Goal: Transaction & Acquisition: Download file/media

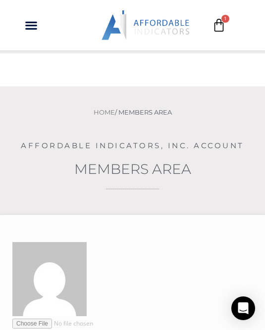
scroll to position [487, 0]
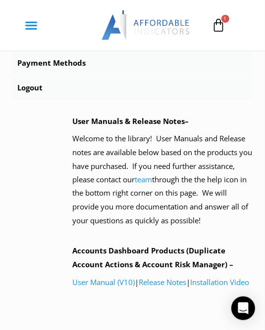
click at [31, 20] on icon "Menu Toggle" at bounding box center [31, 25] width 13 height 13
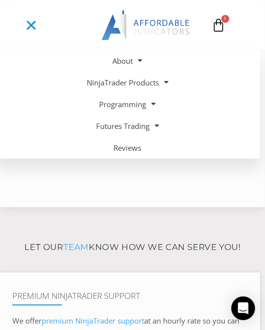
scroll to position [627, 0]
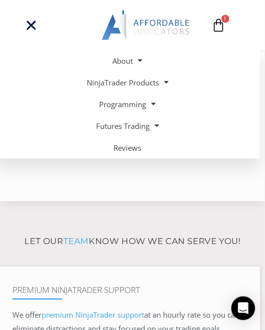
click at [88, 189] on div "User Manuals & Release Notes– Welcome to the library! User Manuals and Release …" at bounding box center [162, 82] width 180 height 214
click at [101, 182] on div "User Manuals & Release Notes– Welcome to the library! User Manuals and Release …" at bounding box center [162, 82] width 180 height 214
click at [181, 165] on div "User Manuals & Release Notes– Welcome to the library! User Manuals and Release …" at bounding box center [162, 82] width 180 height 214
click at [217, 23] on icon at bounding box center [219, 25] width 14 height 14
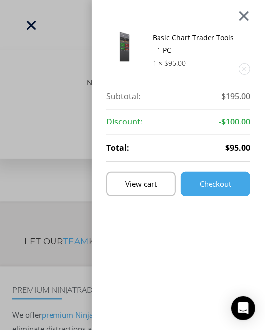
click at [244, 16] on div at bounding box center [243, 15] width 12 height 11
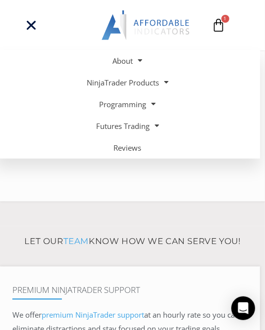
click at [219, 21] on icon at bounding box center [219, 25] width 14 height 14
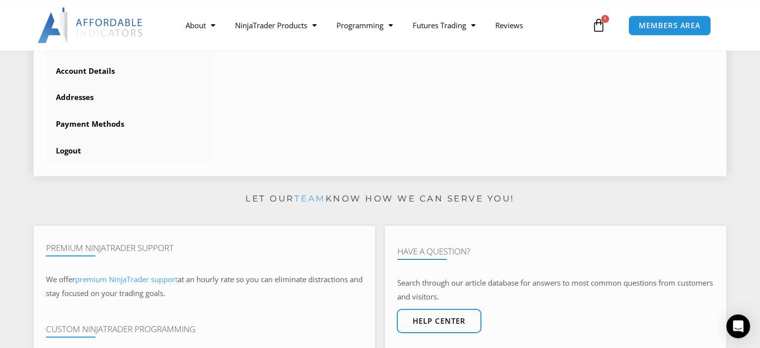
scroll to position [366, 0]
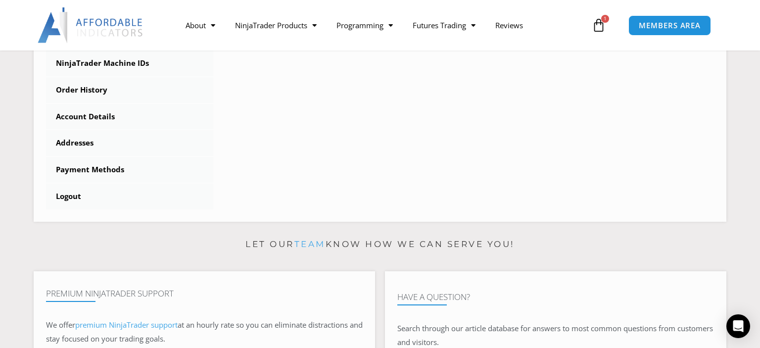
click at [264, 23] on icon at bounding box center [598, 25] width 14 height 14
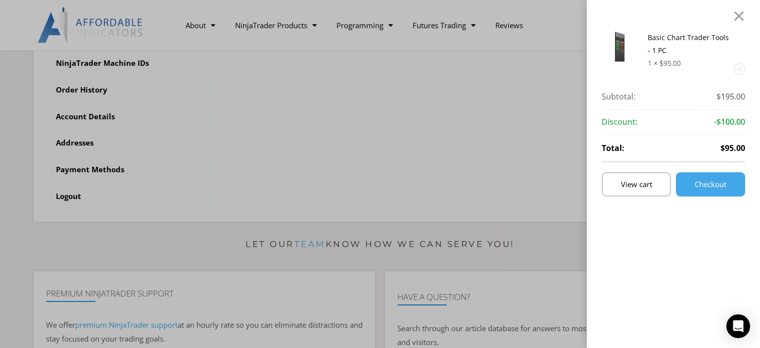
click at [264, 66] on link "Remove this item" at bounding box center [739, 69] width 10 height 10
click at [264, 69] on link "Remove this item" at bounding box center [739, 69] width 10 height 10
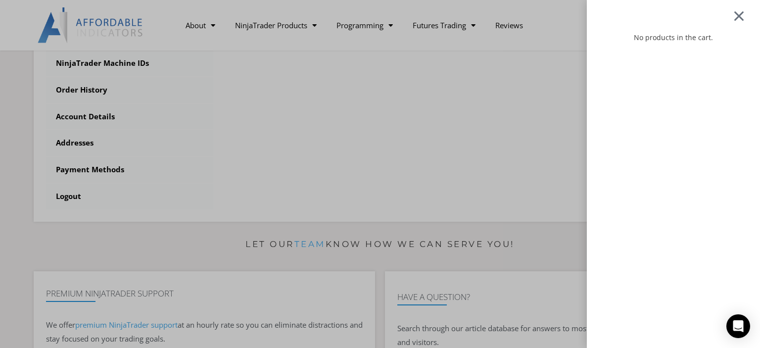
click at [264, 15] on div at bounding box center [738, 15] width 12 height 11
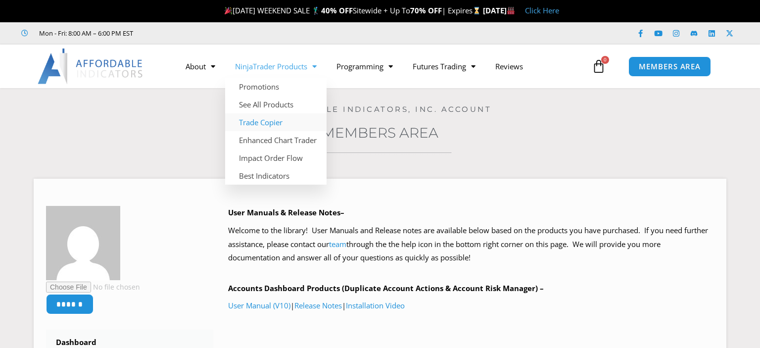
click at [253, 125] on link "Trade Copier" at bounding box center [275, 122] width 101 height 18
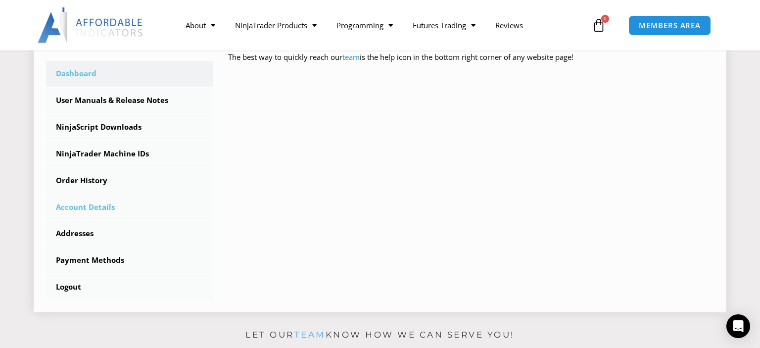
scroll to position [209, 0]
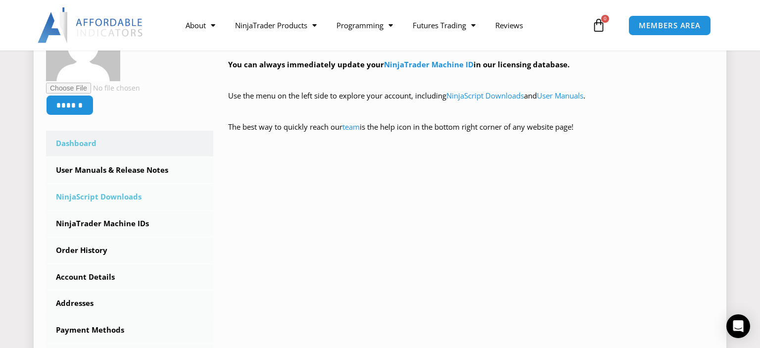
click at [90, 199] on link "NinjaScript Downloads" at bounding box center [129, 197] width 167 height 26
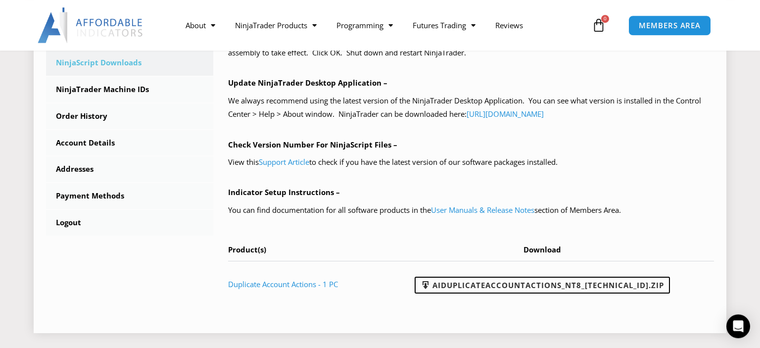
scroll to position [348, 0]
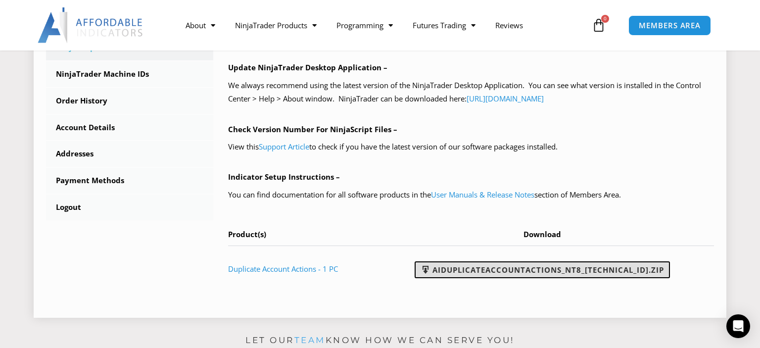
click at [554, 270] on link "AIDuplicateAccountActions_NT8_[TECHNICAL_ID].zip" at bounding box center [541, 269] width 255 height 17
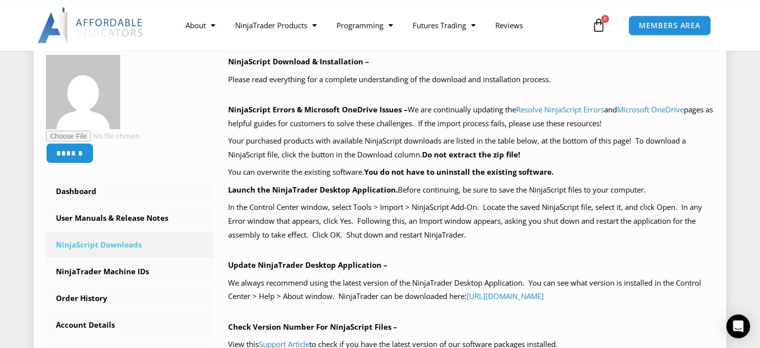
scroll to position [174, 0]
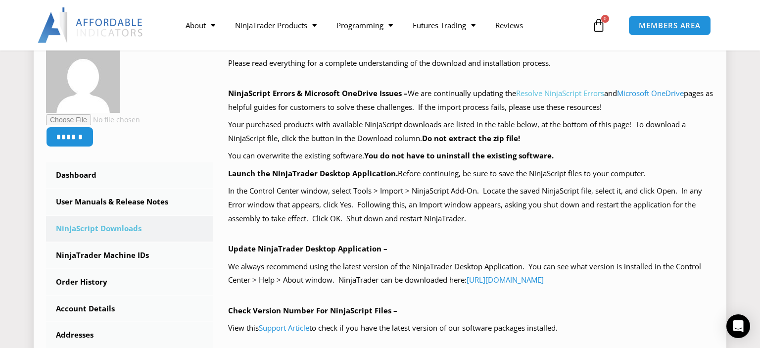
click at [563, 92] on link "Resolve NinjaScript Errors" at bounding box center [560, 93] width 88 height 10
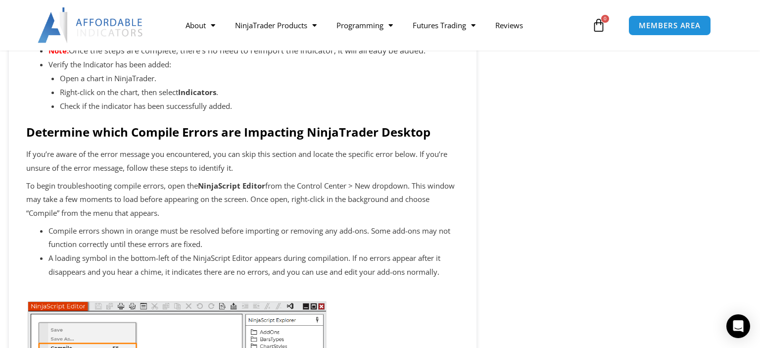
scroll to position [801, 0]
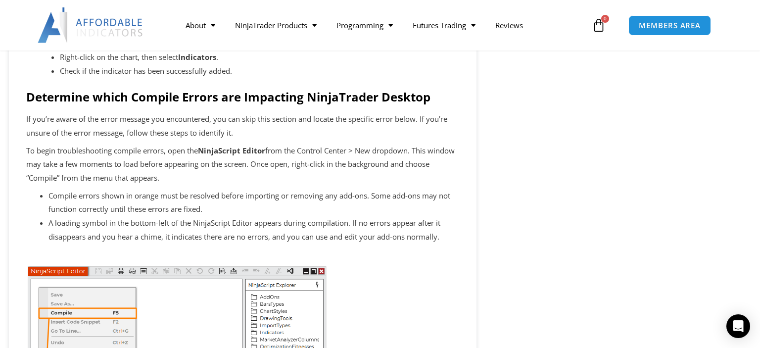
click at [119, 199] on li "Compile errors shown in orange must be resolved before importing or removing an…" at bounding box center [253, 203] width 410 height 28
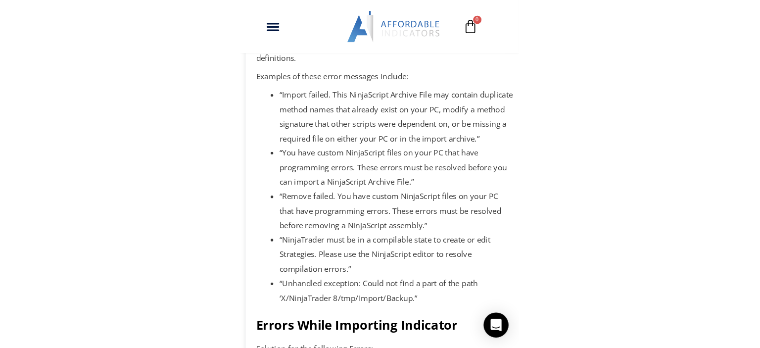
scroll to position [348, 0]
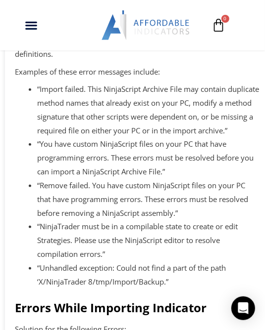
click at [40, 159] on li "“You have custom NinjaScript files on your PC that have programming errors. The…" at bounding box center [148, 158] width 223 height 42
drag, startPoint x: 37, startPoint y: 157, endPoint x: 46, endPoint y: 159, distance: 10.1
click at [46, 159] on li "“You have custom NinjaScript files on your PC that have programming errors. The…" at bounding box center [148, 158] width 223 height 42
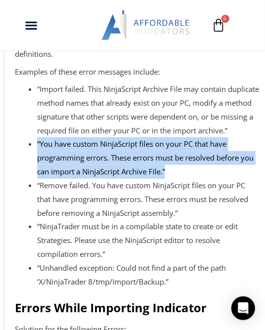
drag, startPoint x: 38, startPoint y: 157, endPoint x: 171, endPoint y: 183, distance: 135.7
click at [171, 179] on li "“You have custom NinjaScript files on your PC that have programming errors. The…" at bounding box center [148, 158] width 223 height 42
copy li "“You have custom NinjaScript files on your PC that have programming errors. The…"
